Goal: Navigation & Orientation: Understand site structure

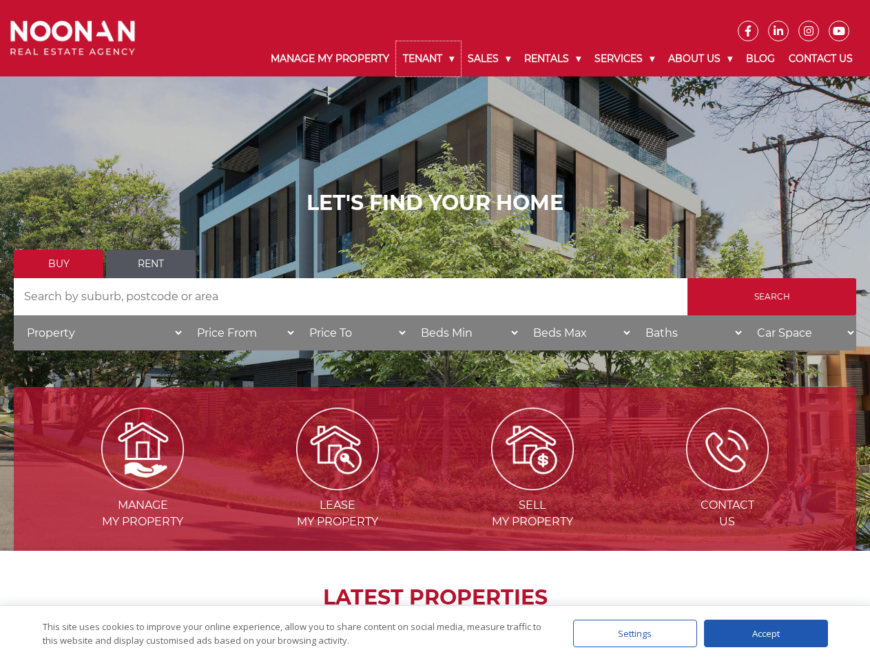
click at [428, 59] on link "Tenant" at bounding box center [428, 58] width 65 height 35
click at [489, 59] on link "Sales" at bounding box center [489, 58] width 56 height 35
click at [553, 59] on link "Rentals" at bounding box center [552, 58] width 70 height 35
click at [626, 59] on link "Services" at bounding box center [624, 58] width 74 height 35
click at [702, 59] on link "About Us" at bounding box center [700, 58] width 78 height 35
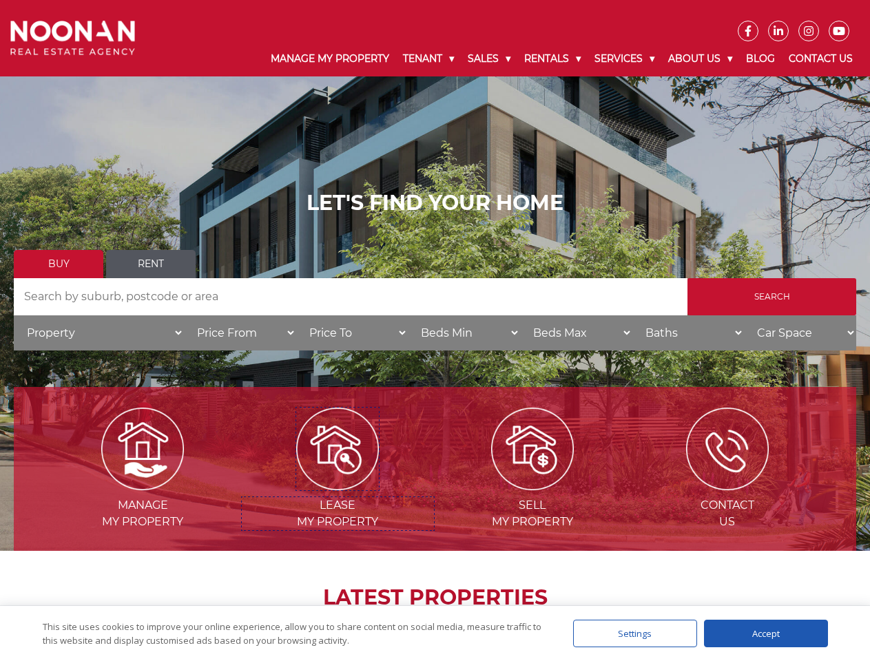
click at [337, 485] on img at bounding box center [337, 449] width 83 height 83
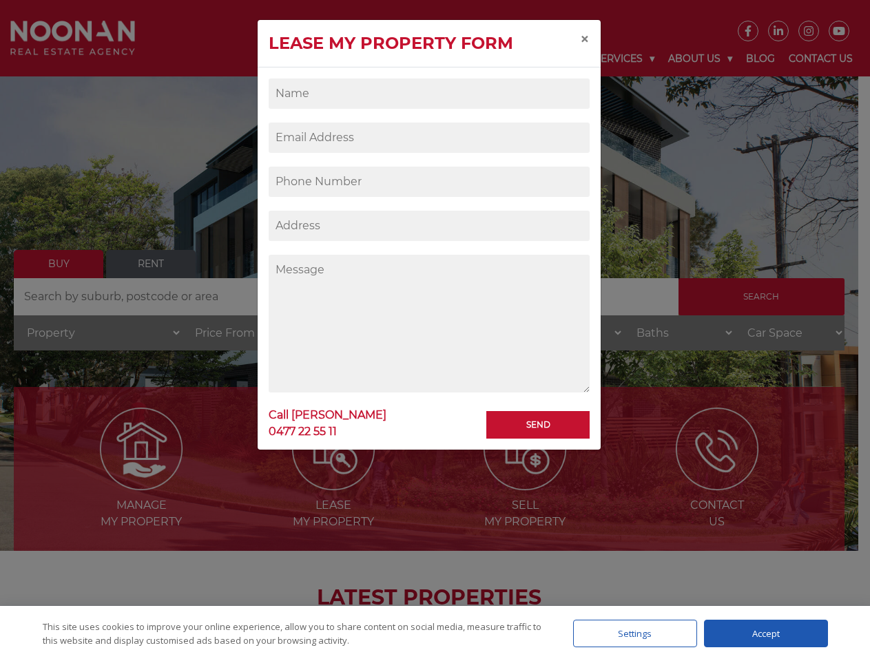
click at [635, 633] on div "Settings" at bounding box center [635, 634] width 124 height 28
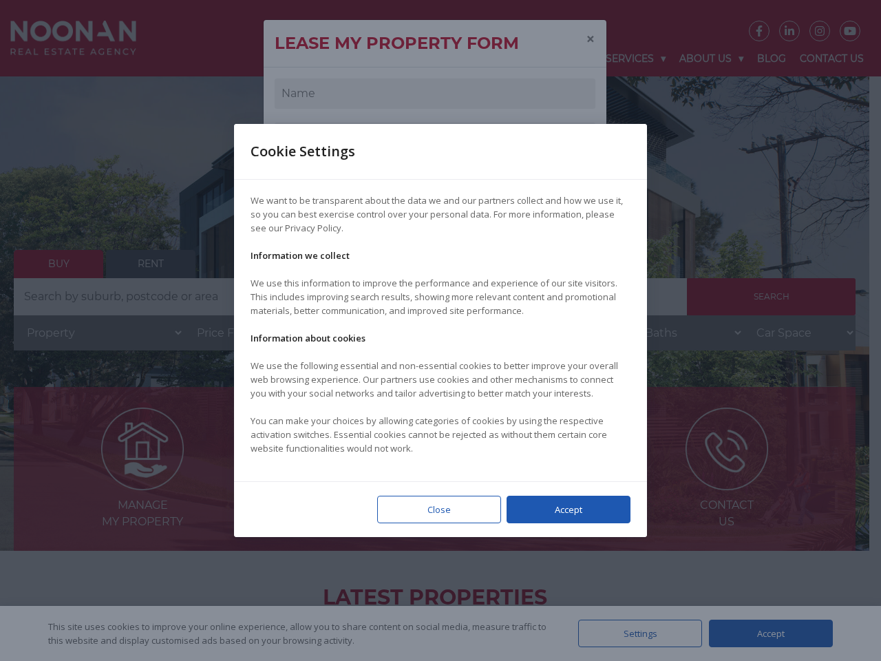
click at [766, 633] on div at bounding box center [440, 330] width 881 height 661
